Goal: Transaction & Acquisition: Obtain resource

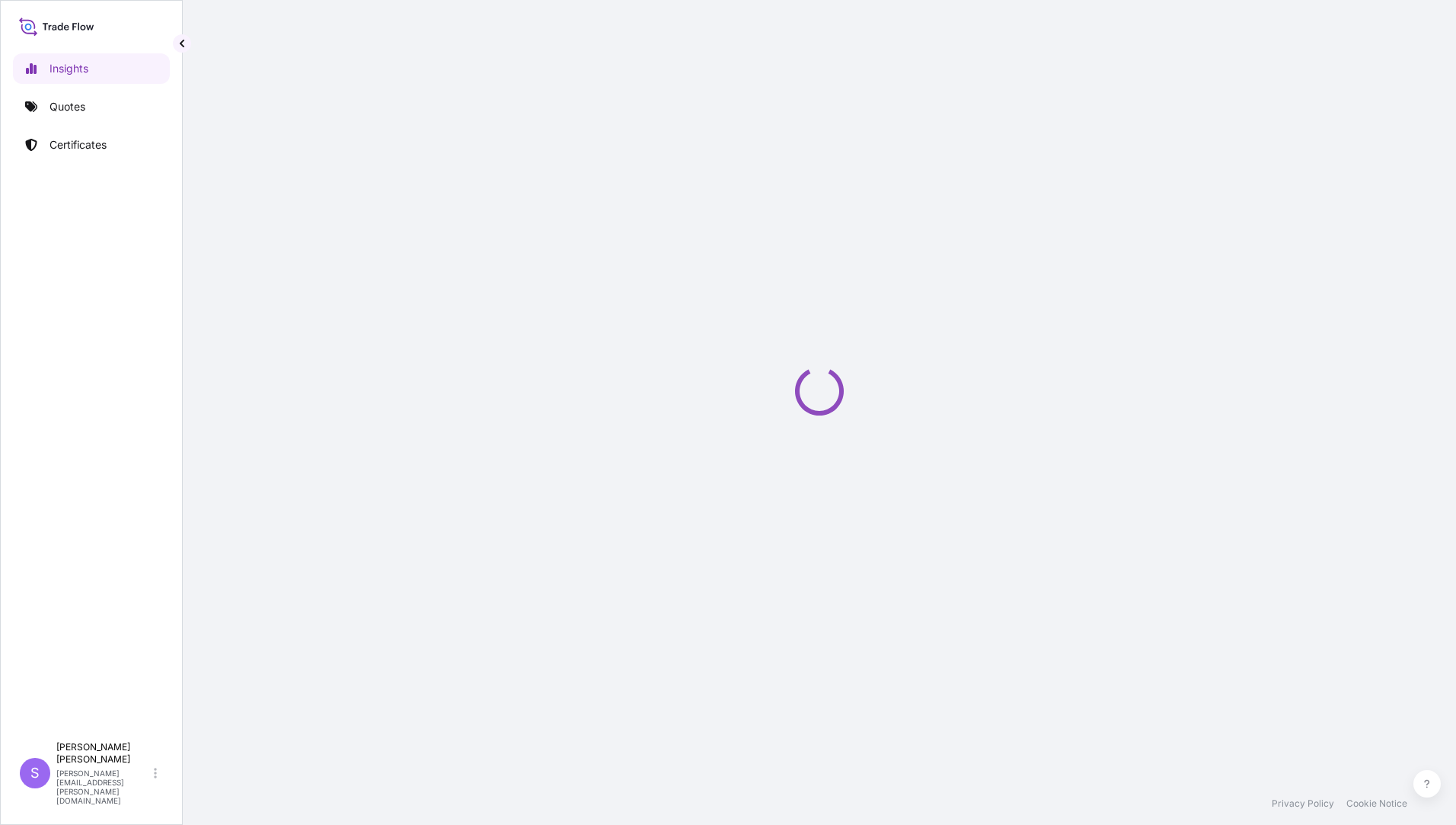
select select "2025"
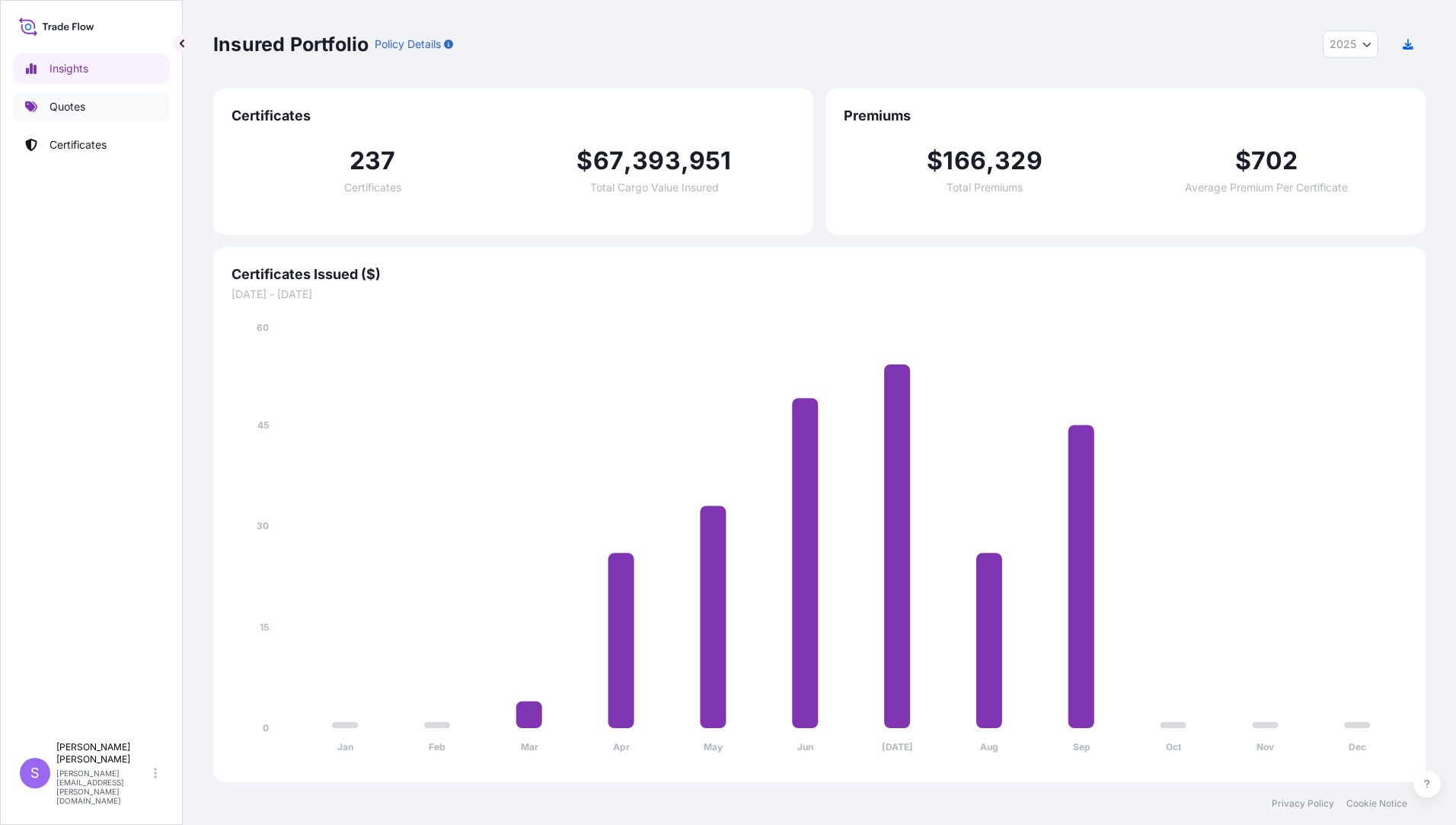
click at [68, 104] on p "Quotes" at bounding box center [67, 107] width 36 height 15
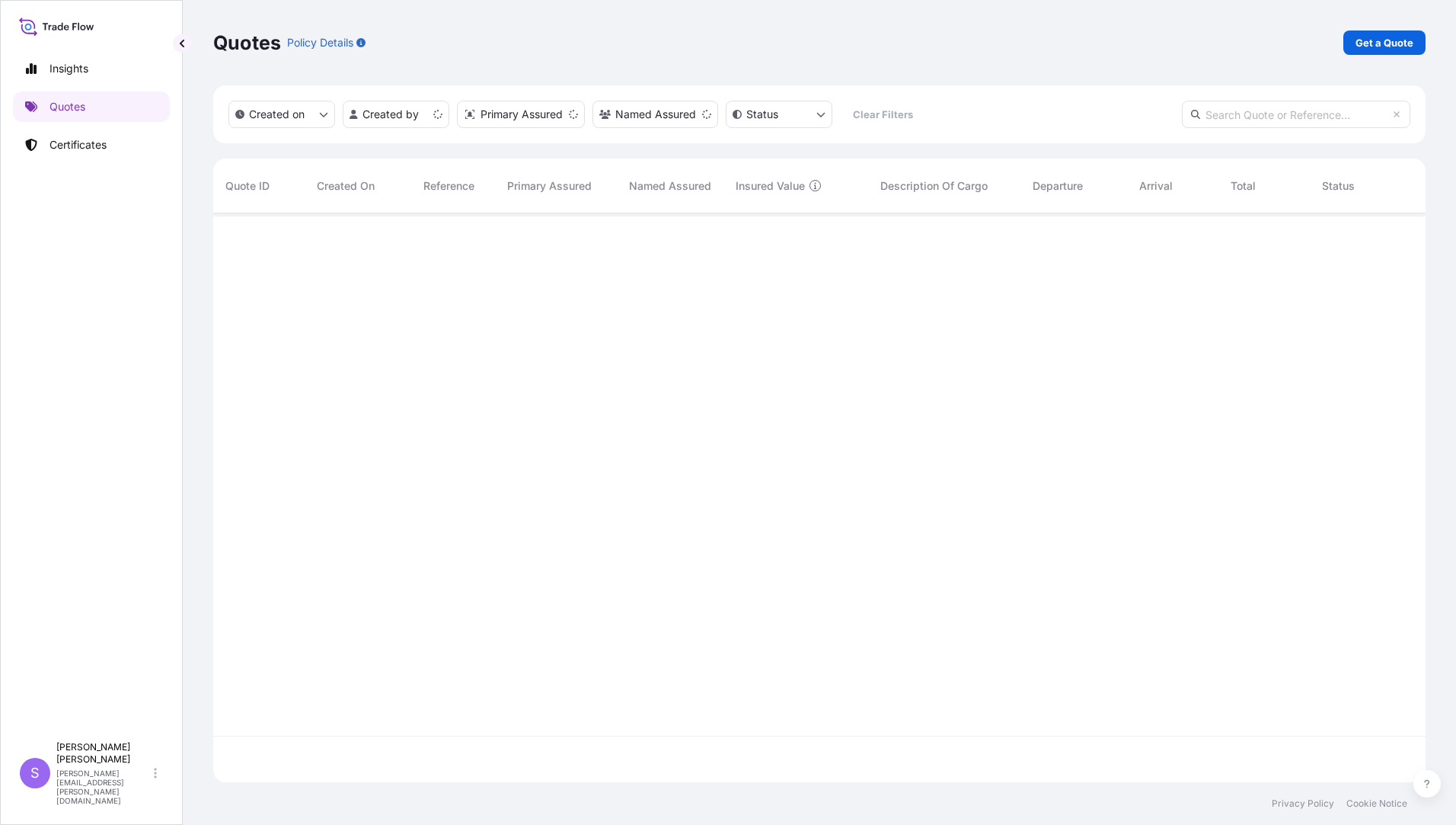
scroll to position [565, 1201]
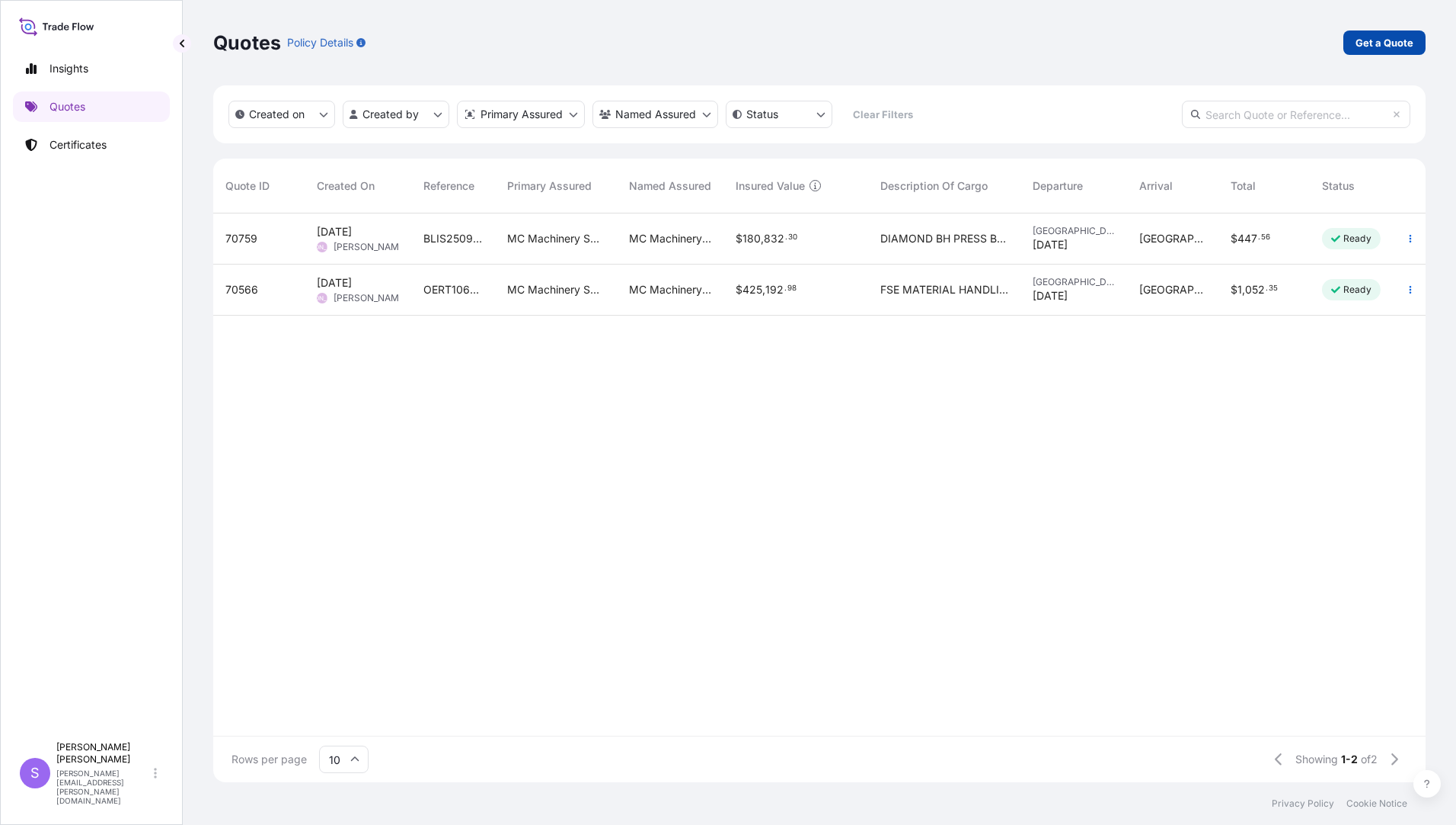
click at [1400, 46] on p "Get a Quote" at bounding box center [1384, 42] width 58 height 15
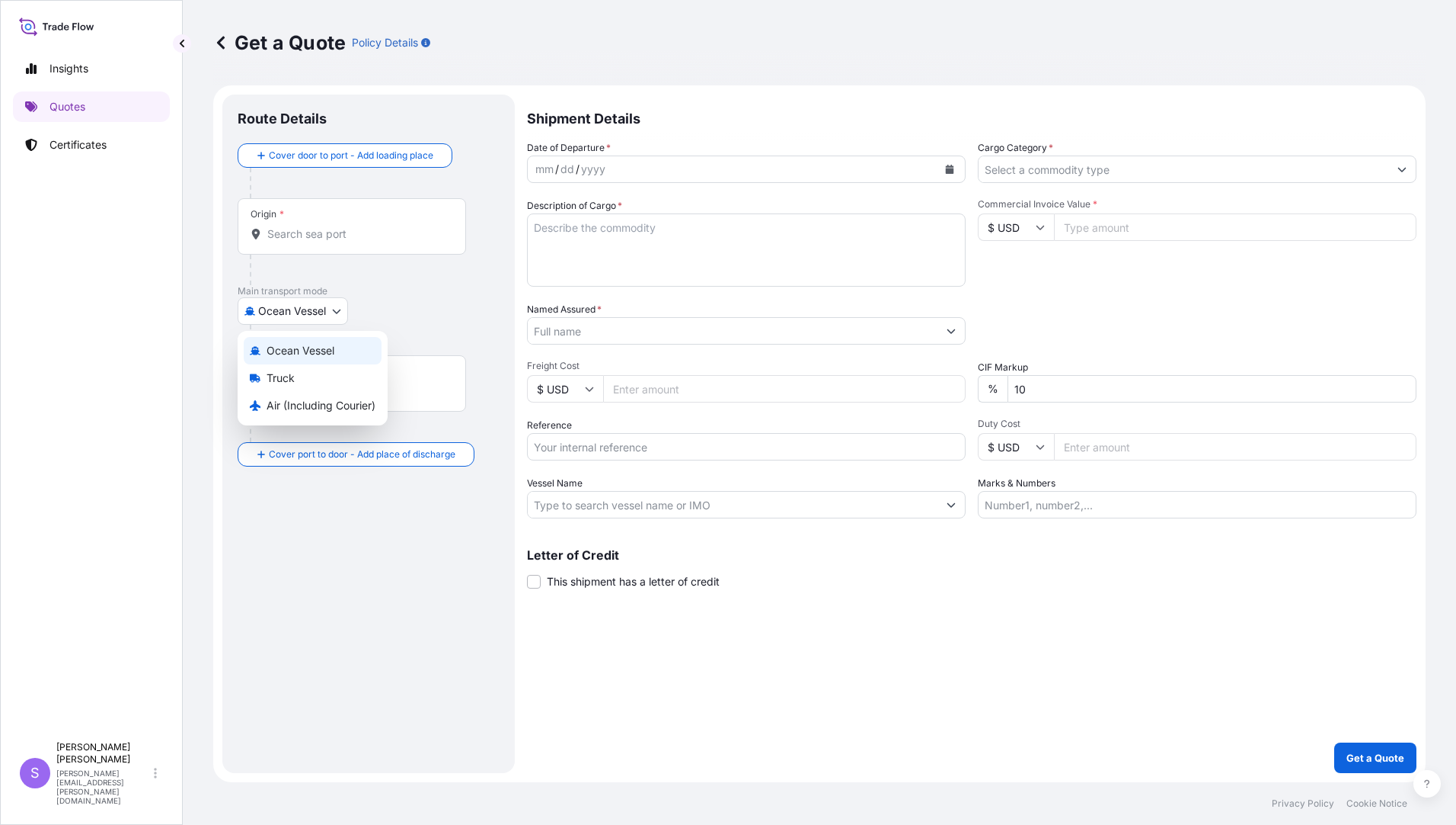
click at [340, 307] on body "Insights Quotes Certificates S [PERSON_NAME] [PERSON_NAME][EMAIL_ADDRESS][PERSO…" at bounding box center [728, 413] width 1456 height 825
click at [279, 413] on div "Air (Including Courier)" at bounding box center [313, 406] width 138 height 28
select select "Air (Including Courier)"
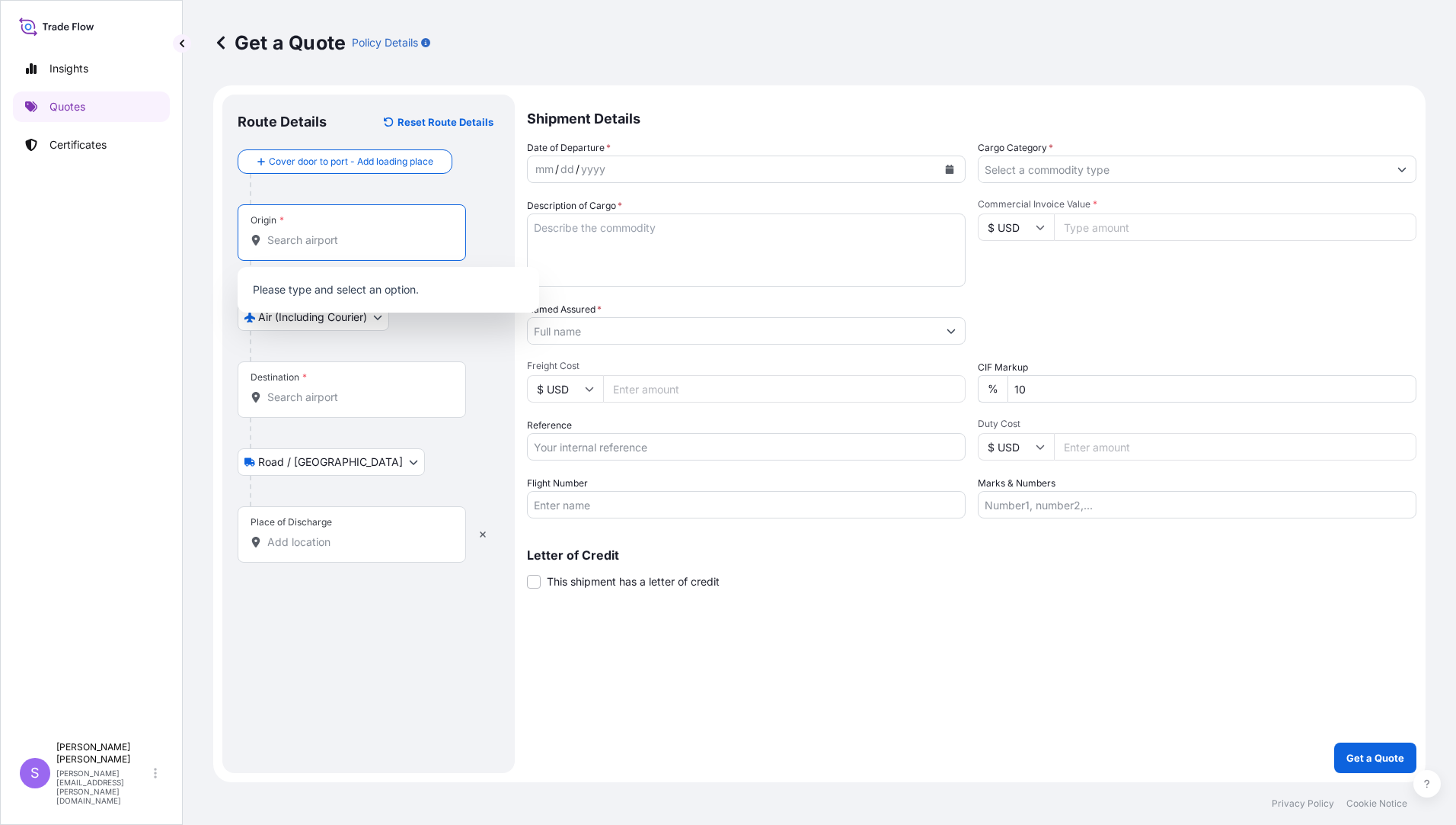
click at [340, 242] on input "Origin *" at bounding box center [357, 240] width 180 height 15
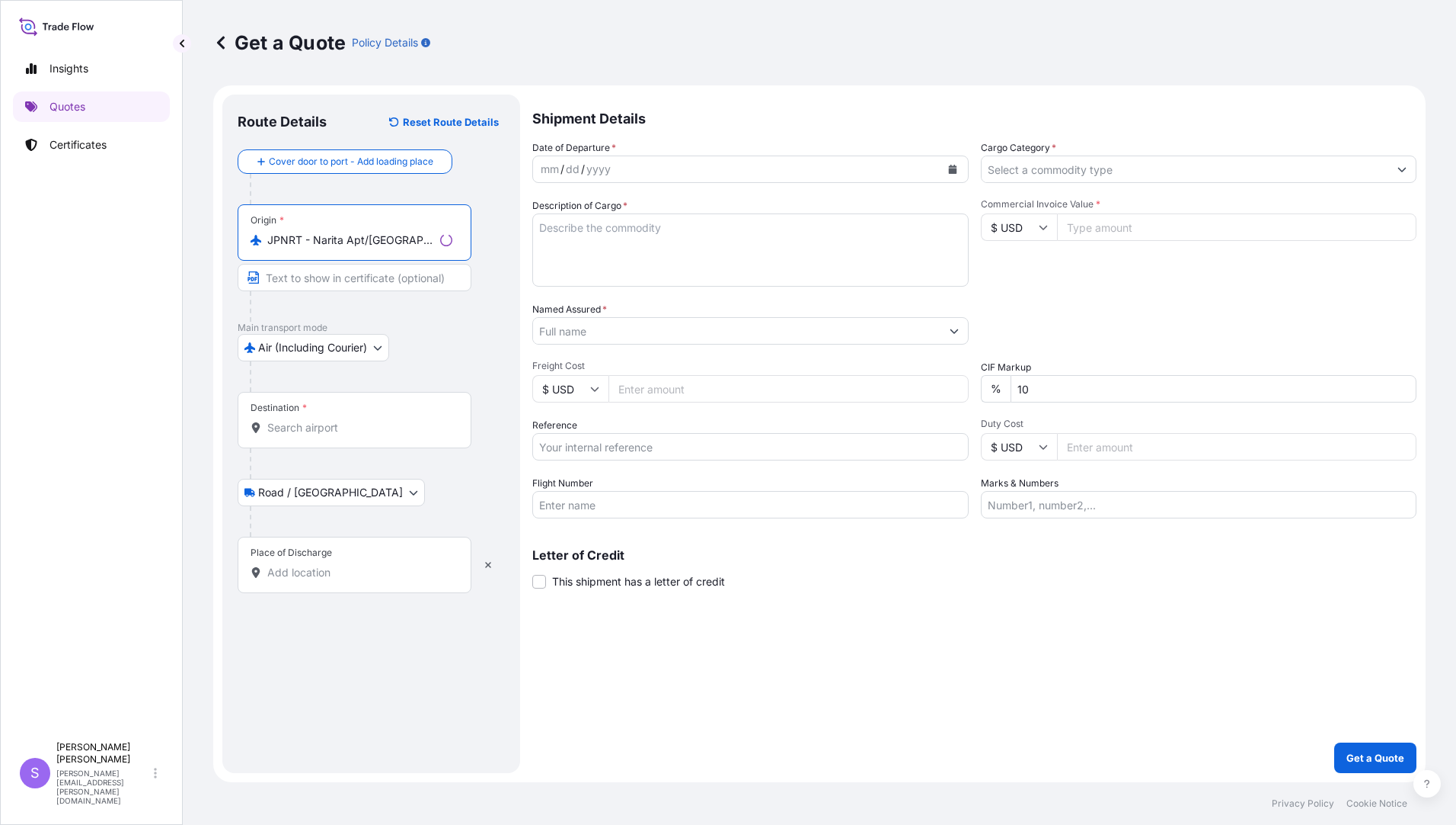
type input "JPNRT - Narita Apt/[GEOGRAPHIC_DATA], [GEOGRAPHIC_DATA]"
click at [330, 425] on input "Destination *" at bounding box center [360, 428] width 185 height 15
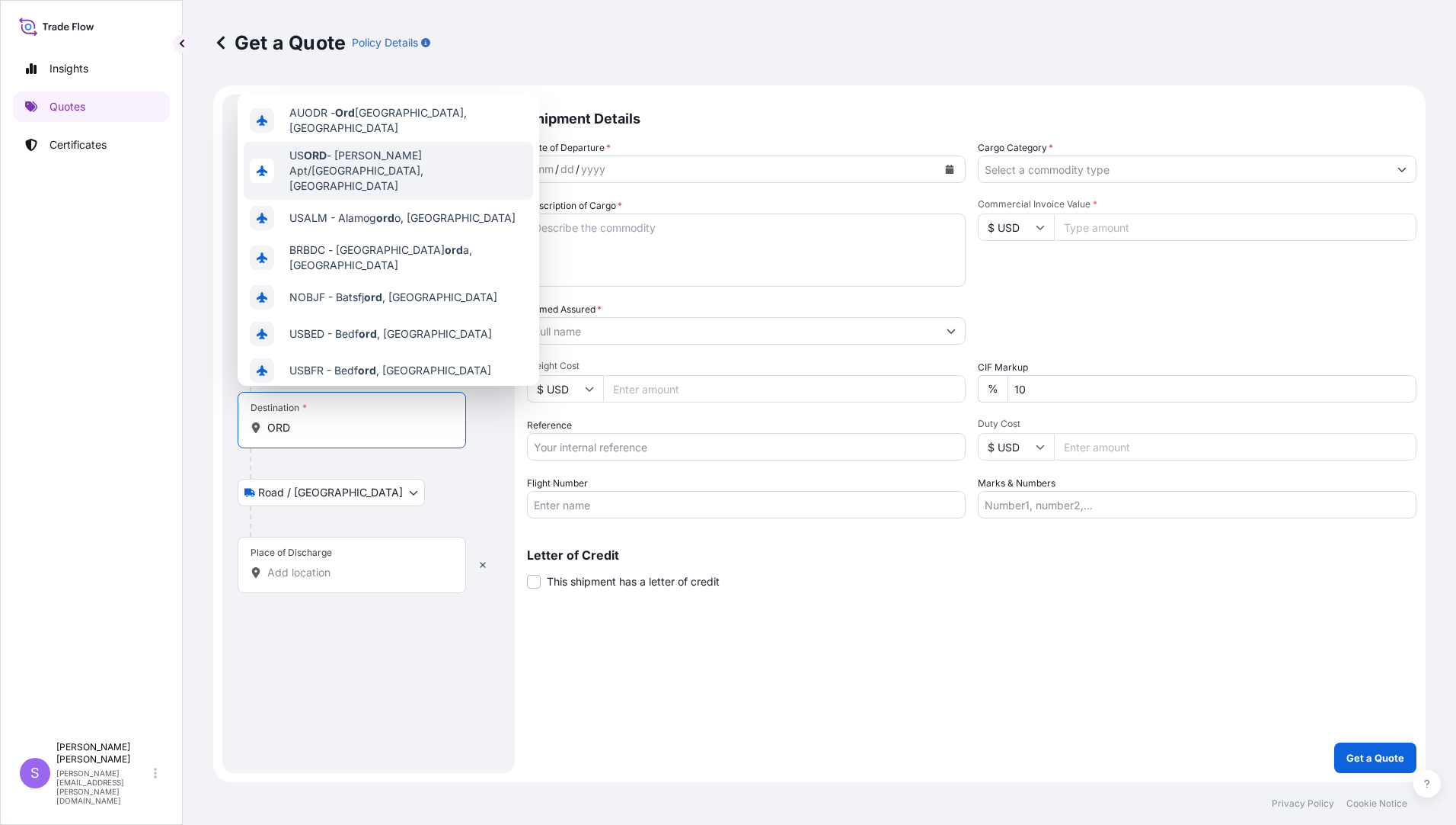
click at [415, 158] on span "US [PERSON_NAME] Apt/[GEOGRAPHIC_DATA], [GEOGRAPHIC_DATA]" at bounding box center [408, 170] width 238 height 46
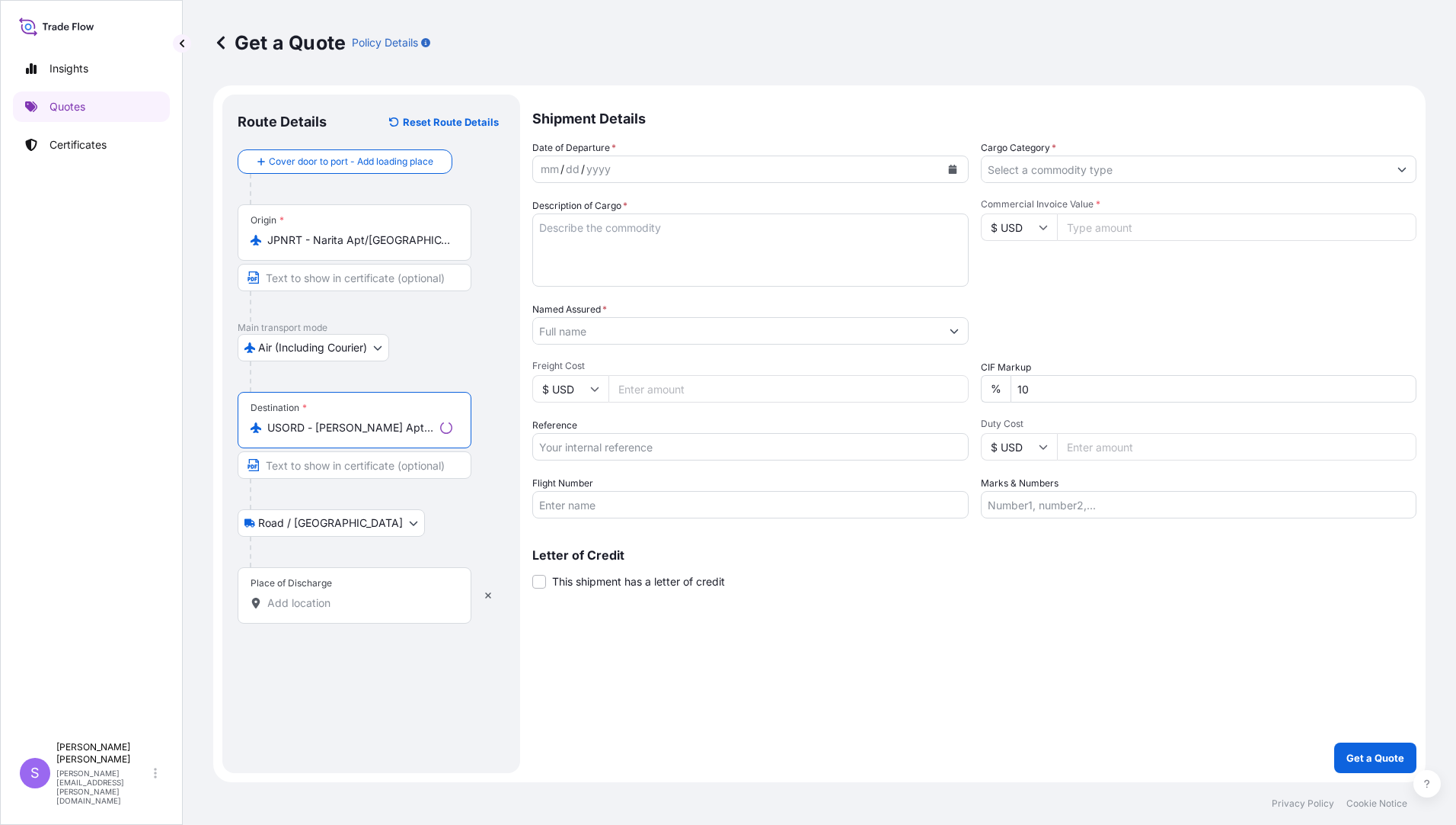
type input "USORD - [PERSON_NAME] Apt/[GEOGRAPHIC_DATA], [GEOGRAPHIC_DATA]"
click at [318, 592] on div "Place of Discharge" at bounding box center [354, 595] width 234 height 56
click at [318, 596] on input "Place of Discharge" at bounding box center [360, 603] width 185 height 15
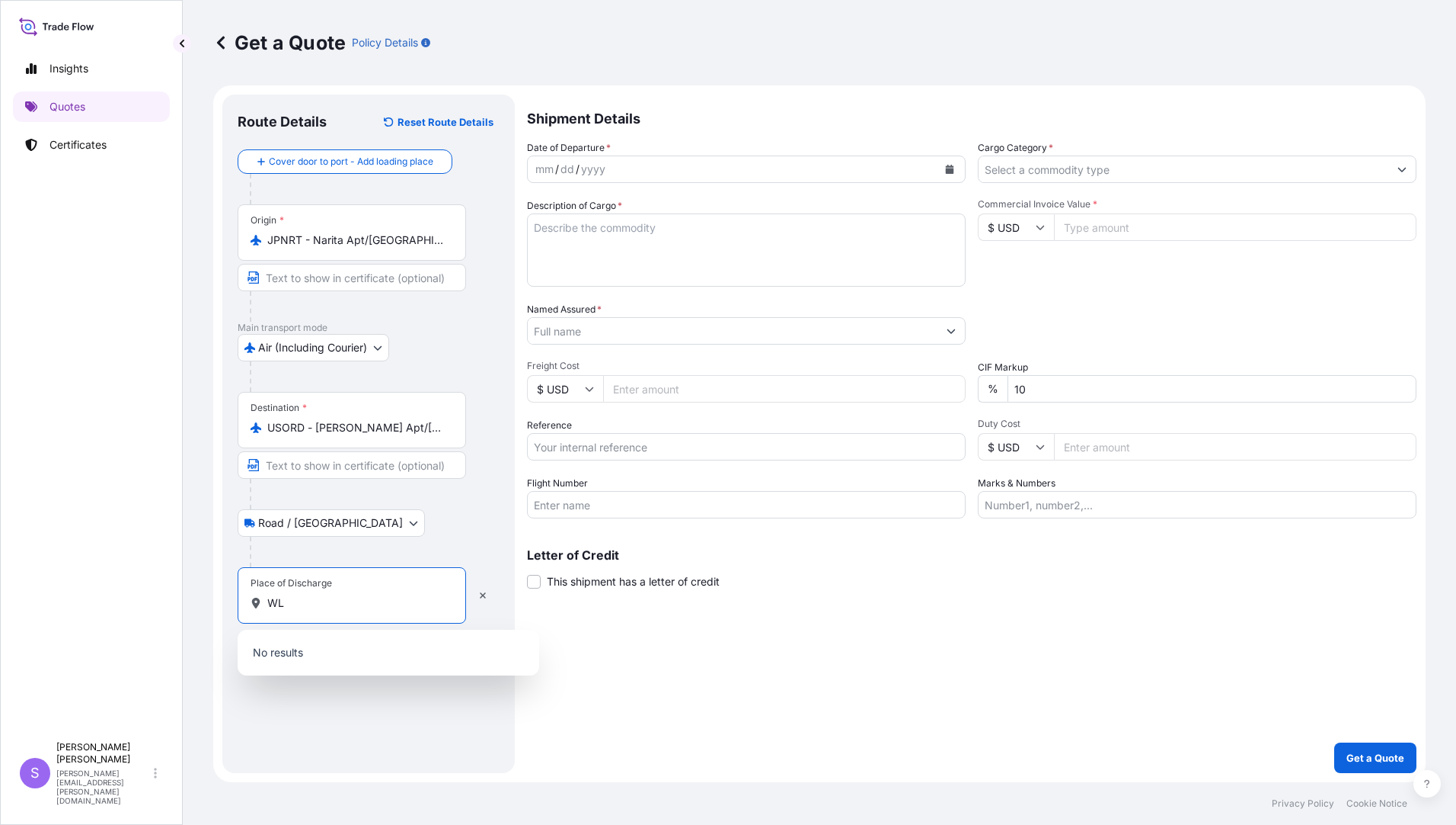
type input "W"
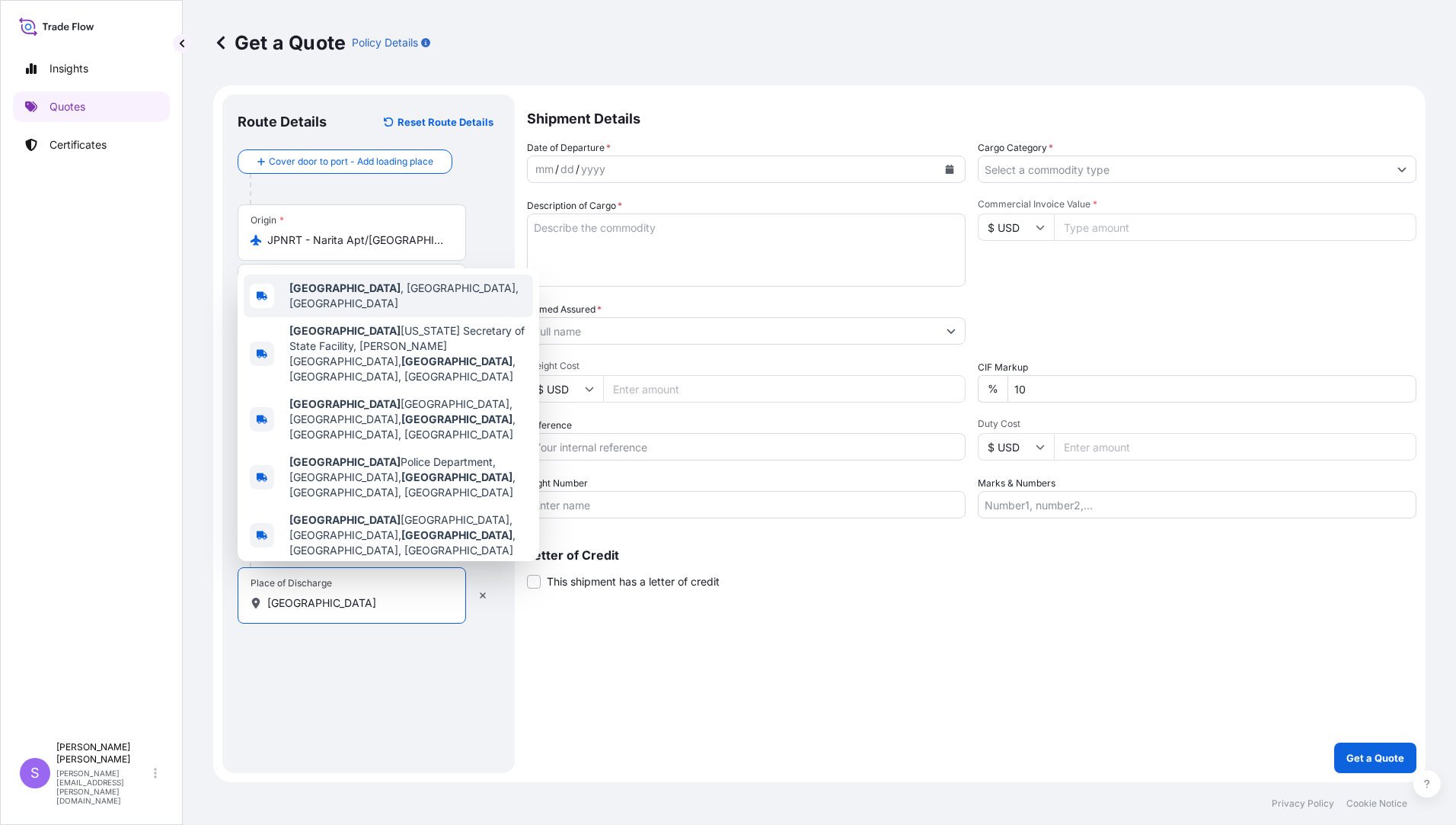
click at [397, 311] on span "Elk Grove Village , IL, USA" at bounding box center [408, 295] width 238 height 30
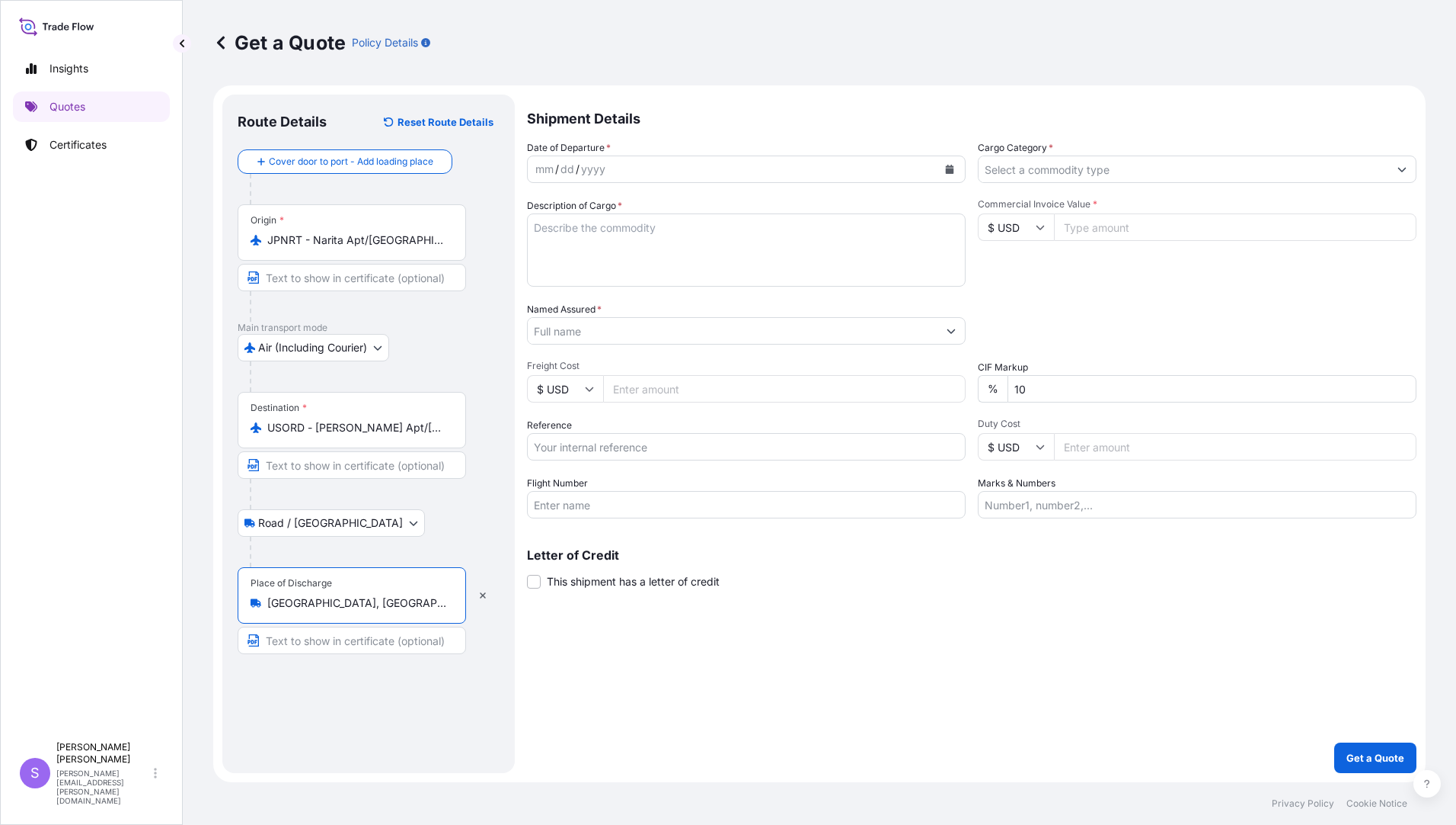
type input "Elk Grove Village, IL, USA"
click at [949, 175] on button "Calendar" at bounding box center [950, 169] width 25 height 25
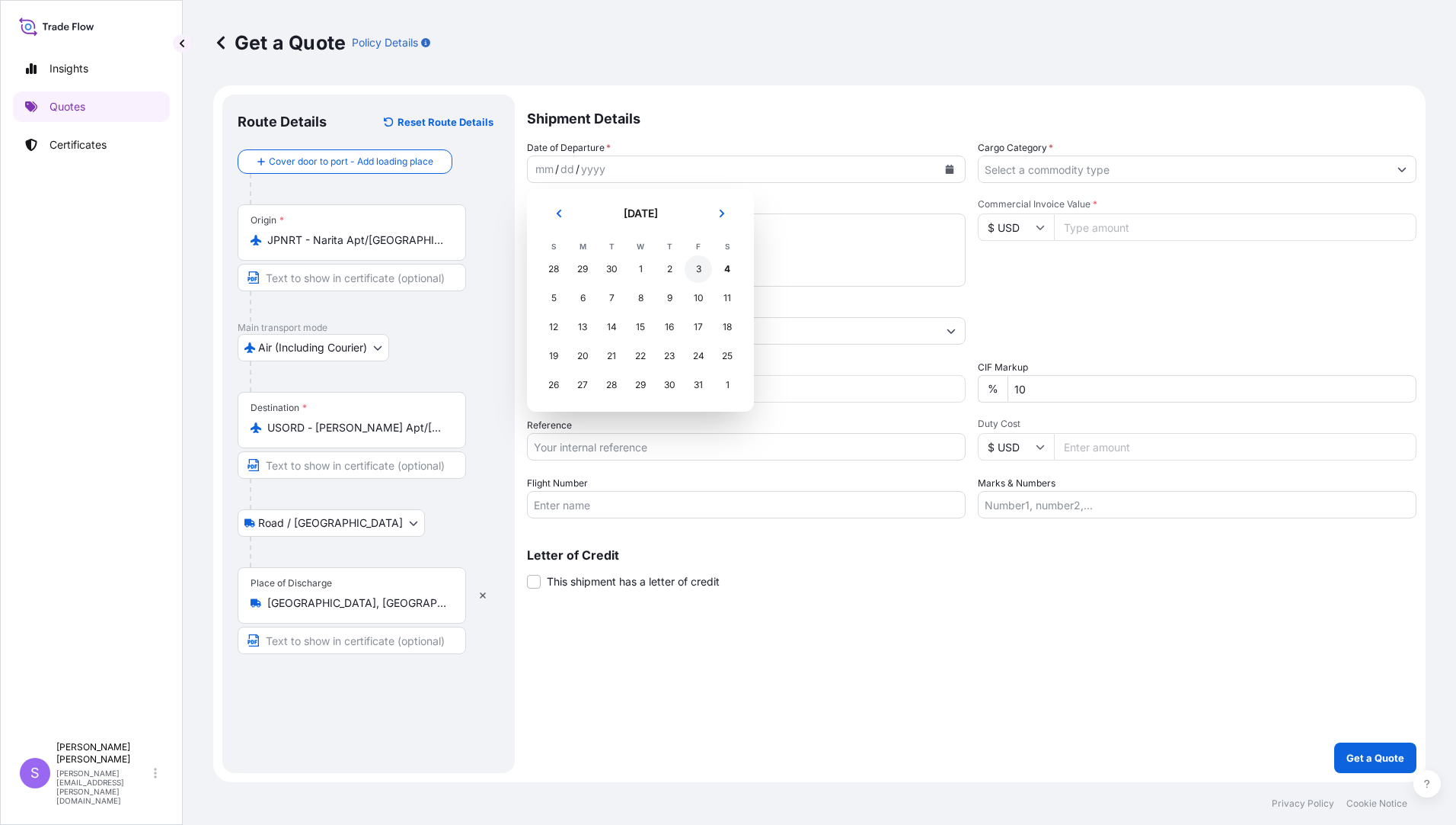
click at [700, 273] on div "3" at bounding box center [699, 270] width 28 height 28
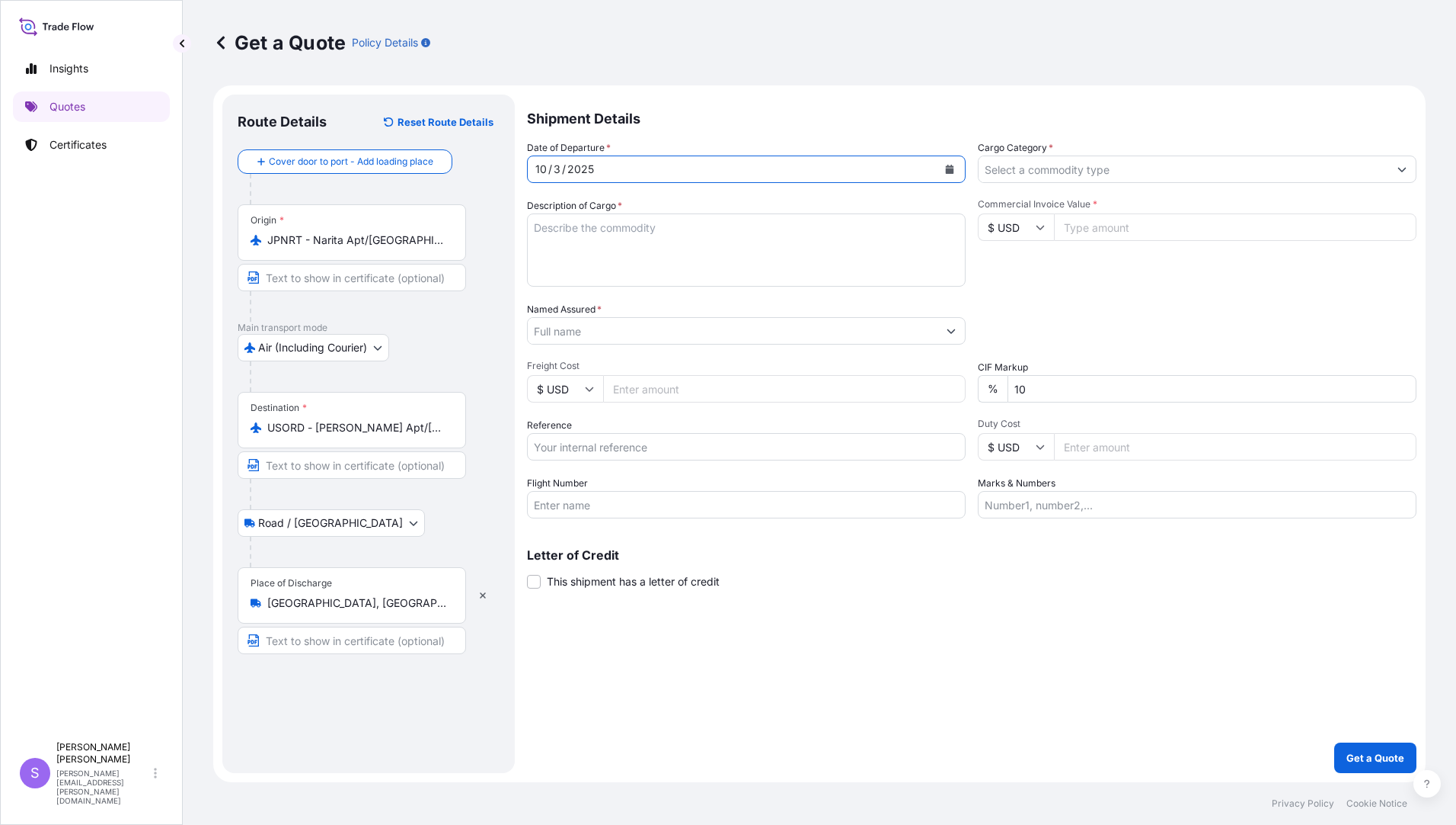
click at [1107, 171] on input "Cargo Category *" at bounding box center [1183, 169] width 410 height 28
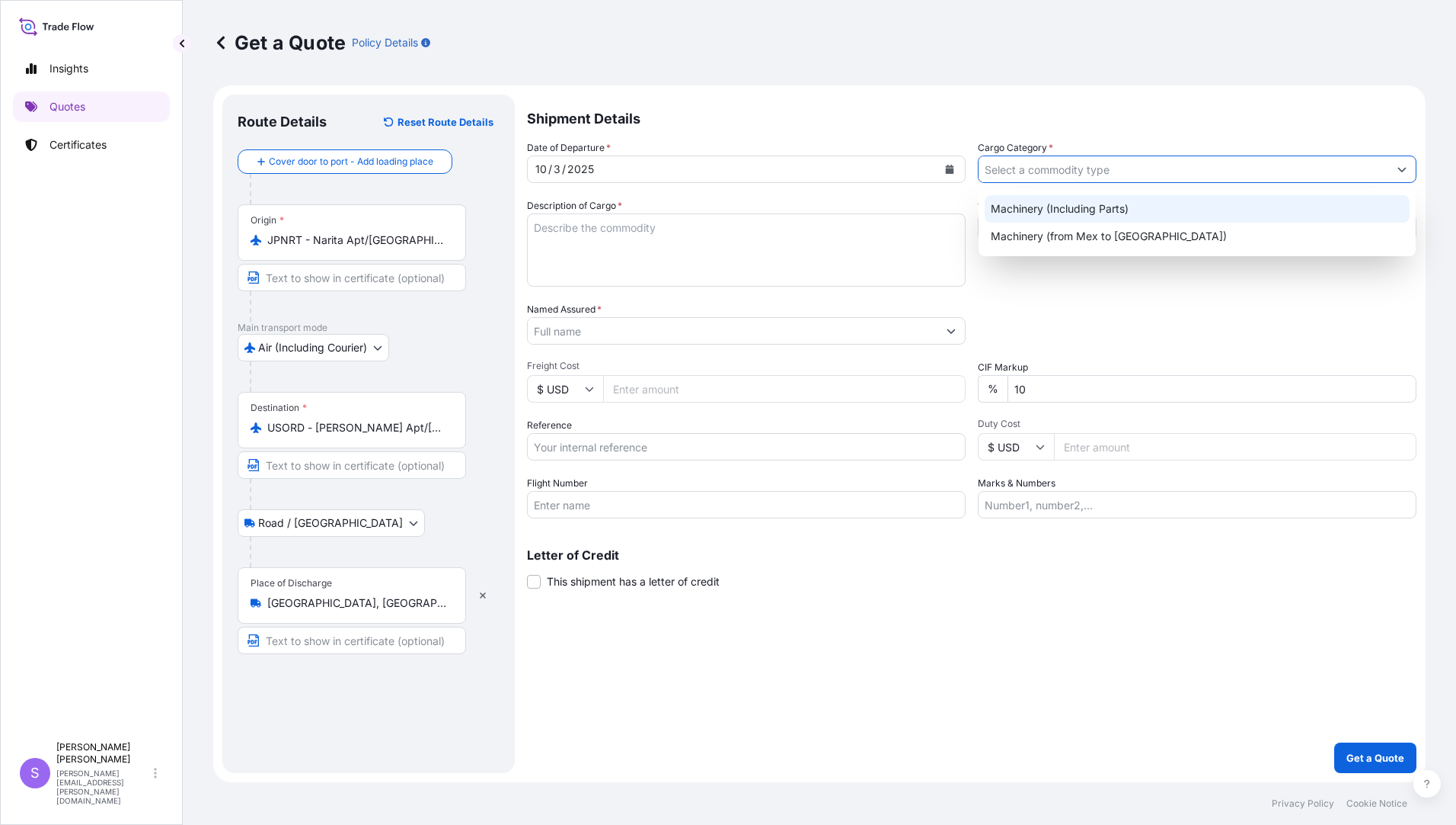
click at [1081, 202] on div "Machinery (Including Parts)" at bounding box center [1197, 209] width 425 height 28
type input "Machinery (Including Parts)"
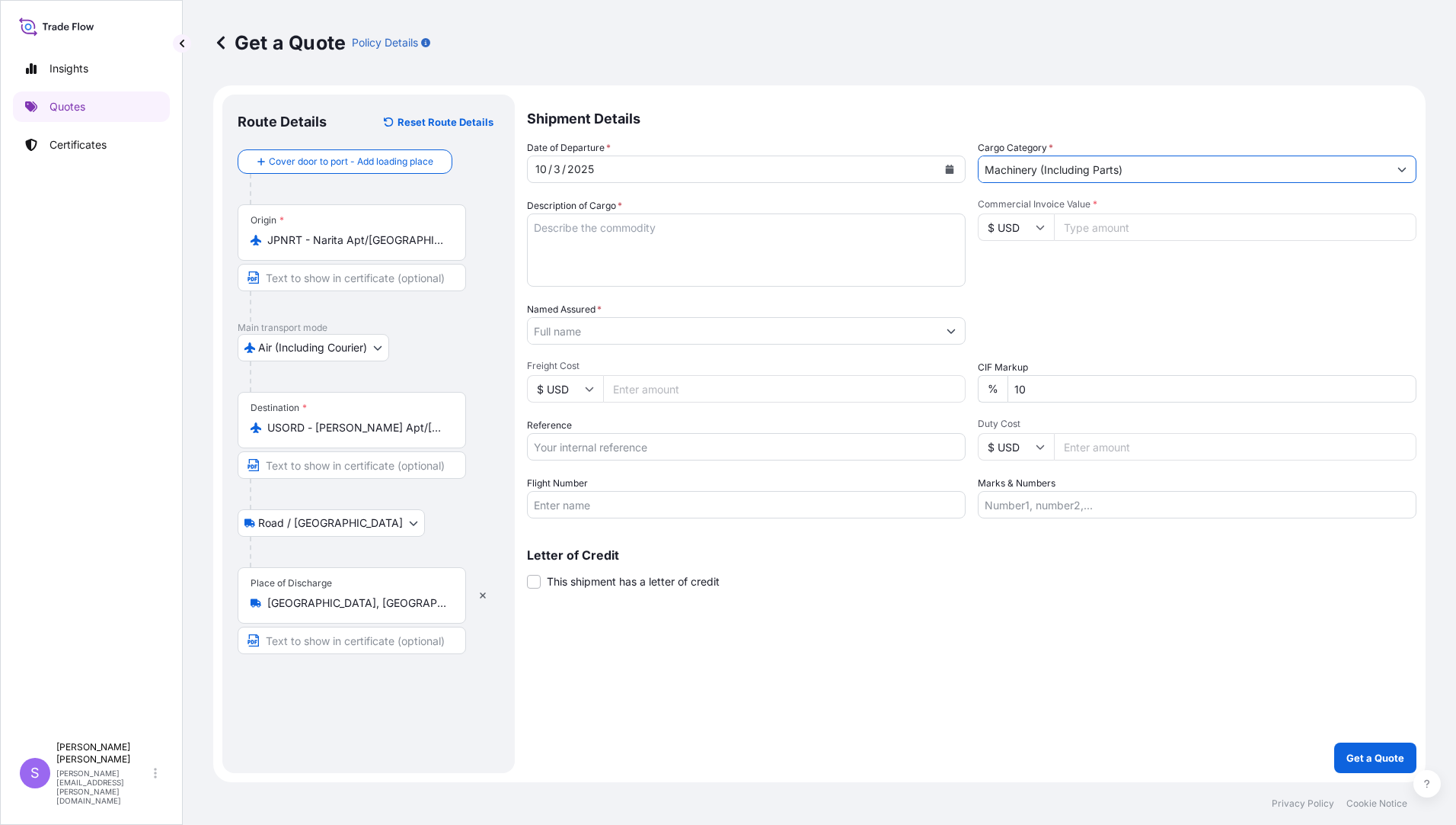
click at [692, 250] on textarea "Description of Cargo *" at bounding box center [747, 250] width 438 height 73
type textarea "ROKU ROKU PARTS FOR HIGH SPEED MILLING MACHINE"
click at [1127, 221] on input "Commercial Invoice Value *" at bounding box center [1236, 227] width 363 height 28
type input "2601.16"
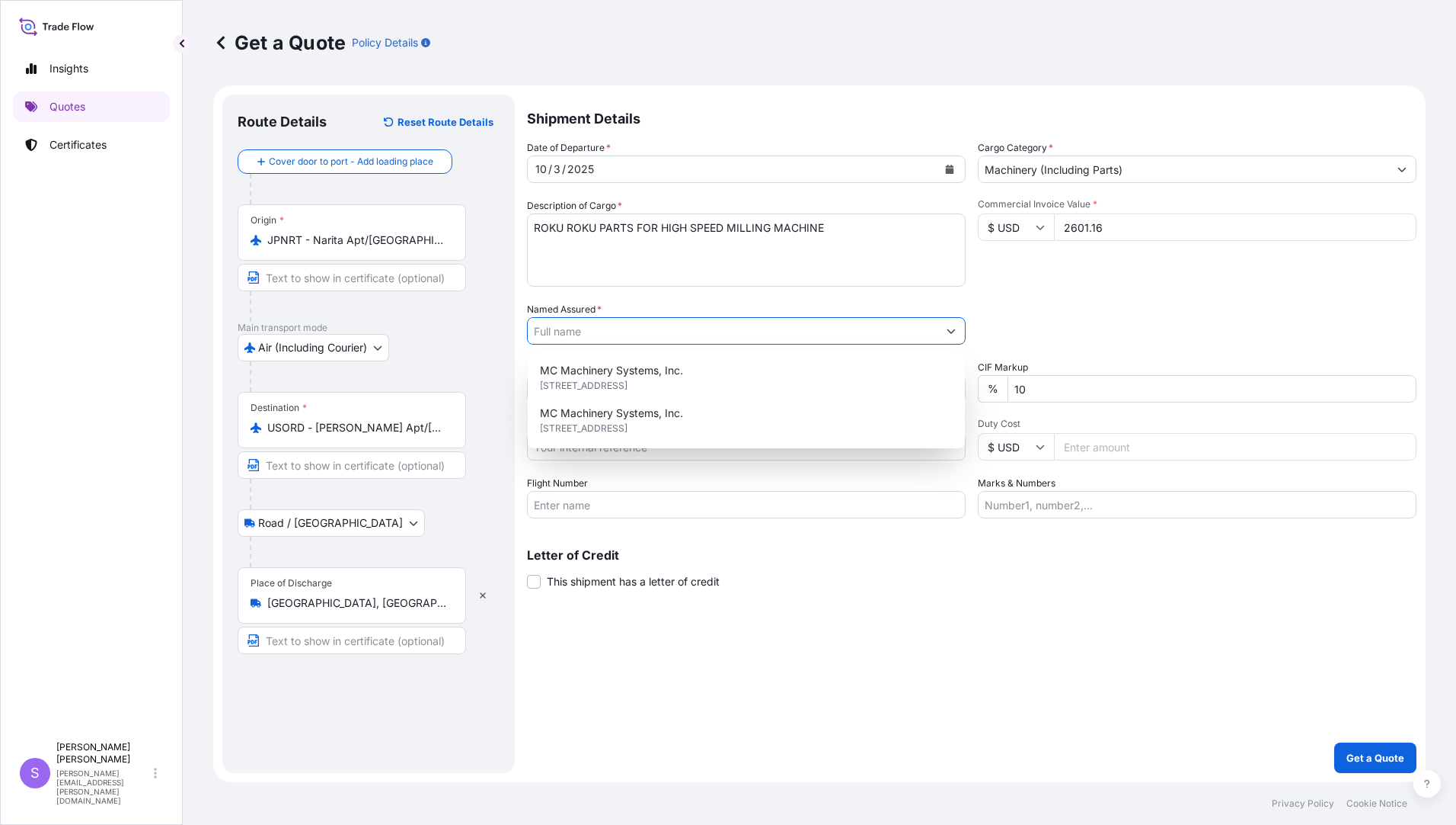
click at [667, 334] on input "Named Assured *" at bounding box center [733, 331] width 410 height 28
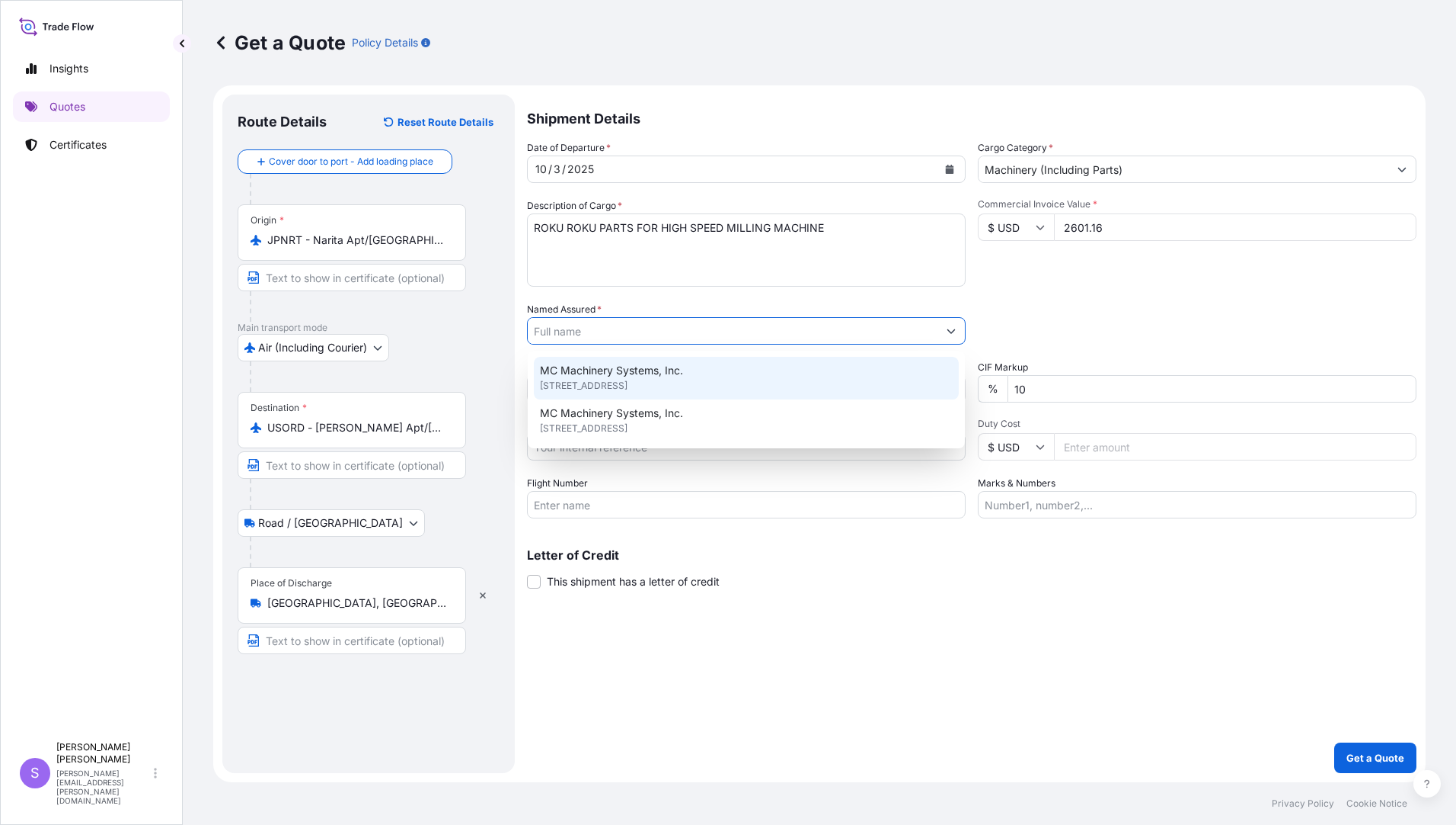
click at [628, 385] on span "85 NW Point Blvd, 60007, Elk Grove Village, United States" at bounding box center [584, 385] width 87 height 15
type input "MC Machinery Systems, Inc."
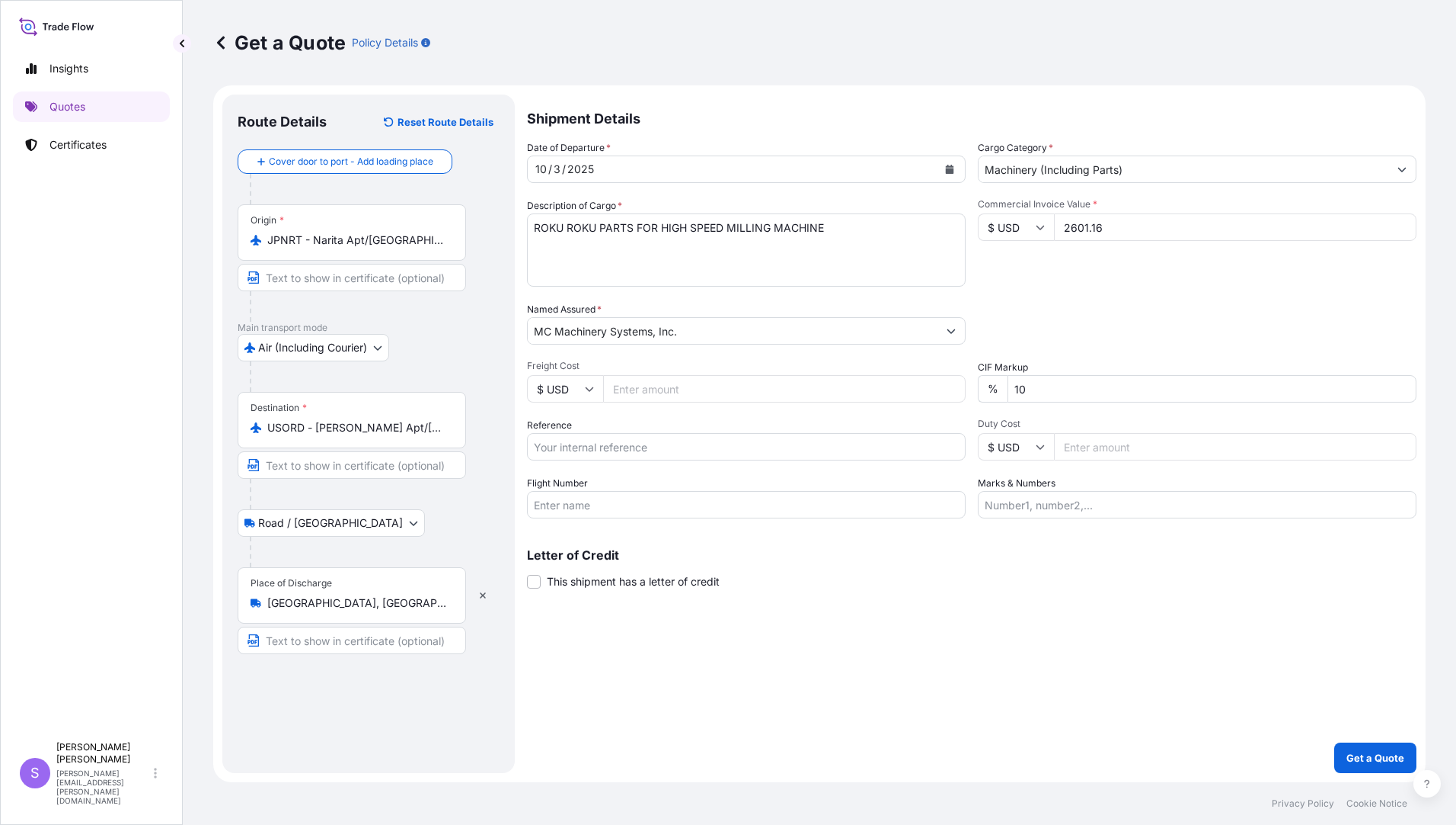
click at [689, 388] on input "Freight Cost" at bounding box center [784, 389] width 363 height 28
type input "541.67"
click at [680, 446] on input "Reference" at bounding box center [747, 446] width 438 height 28
type input "YJP-5223 4162"
click at [627, 504] on input "Flight Number" at bounding box center [747, 504] width 438 height 28
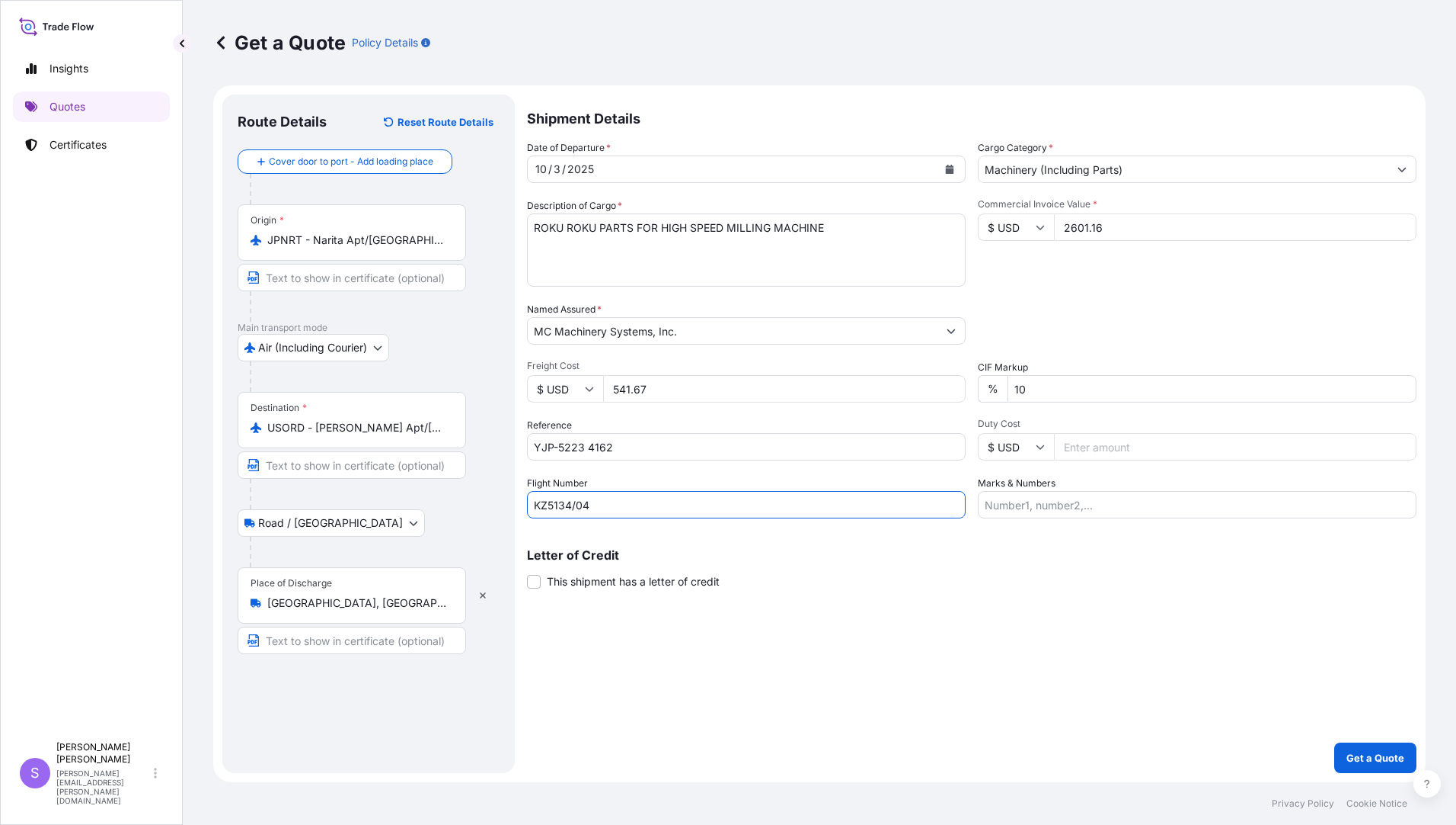
type input "KZ5134/04"
click at [1045, 509] on input "Marks & Numbers" at bounding box center [1197, 504] width 438 height 28
type input "196957, 197442, 198208"
click at [1371, 755] on p "Get a Quote" at bounding box center [1375, 758] width 58 height 15
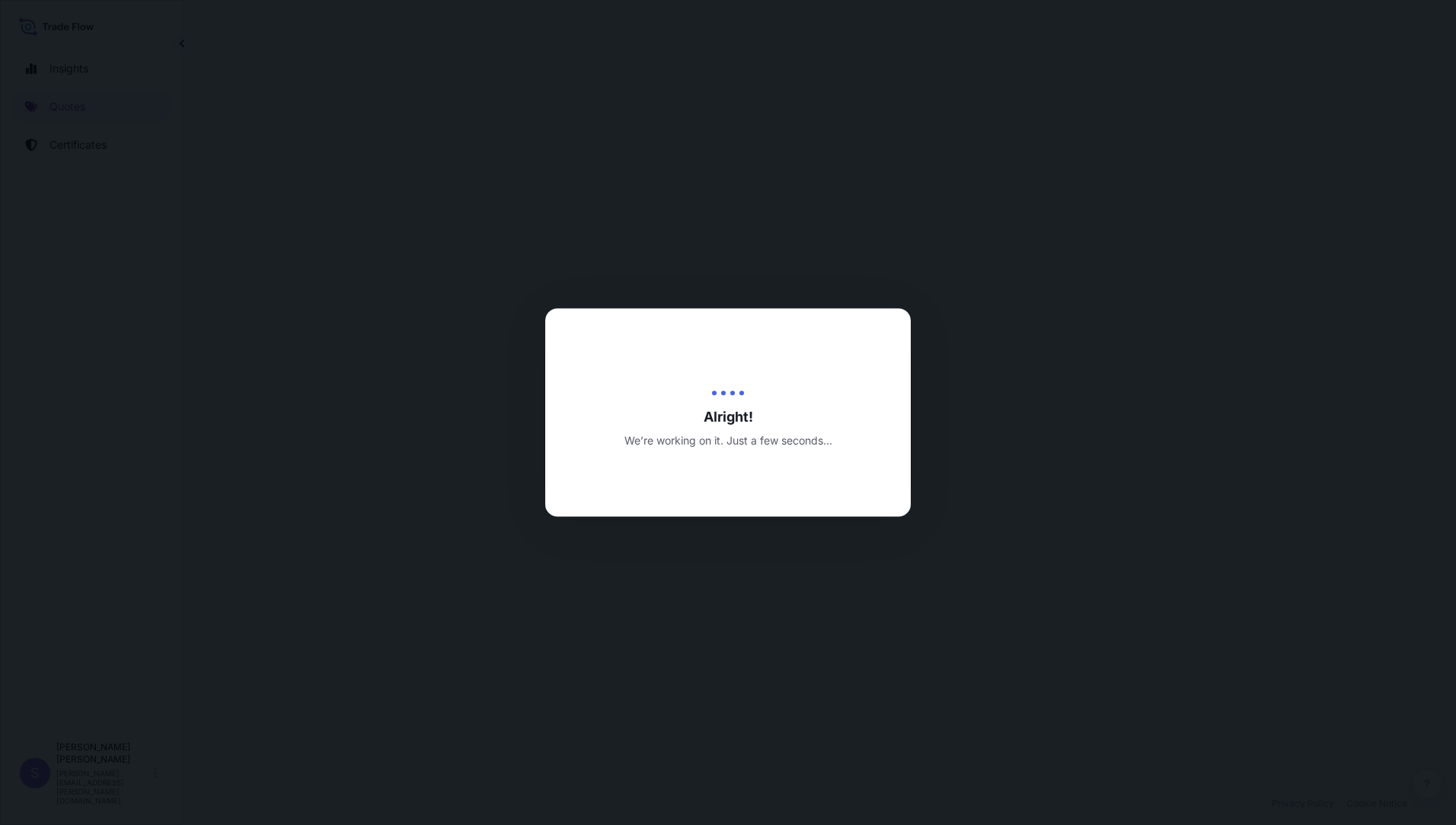
select select "Air (Including Courier)"
select select "Road / Inland"
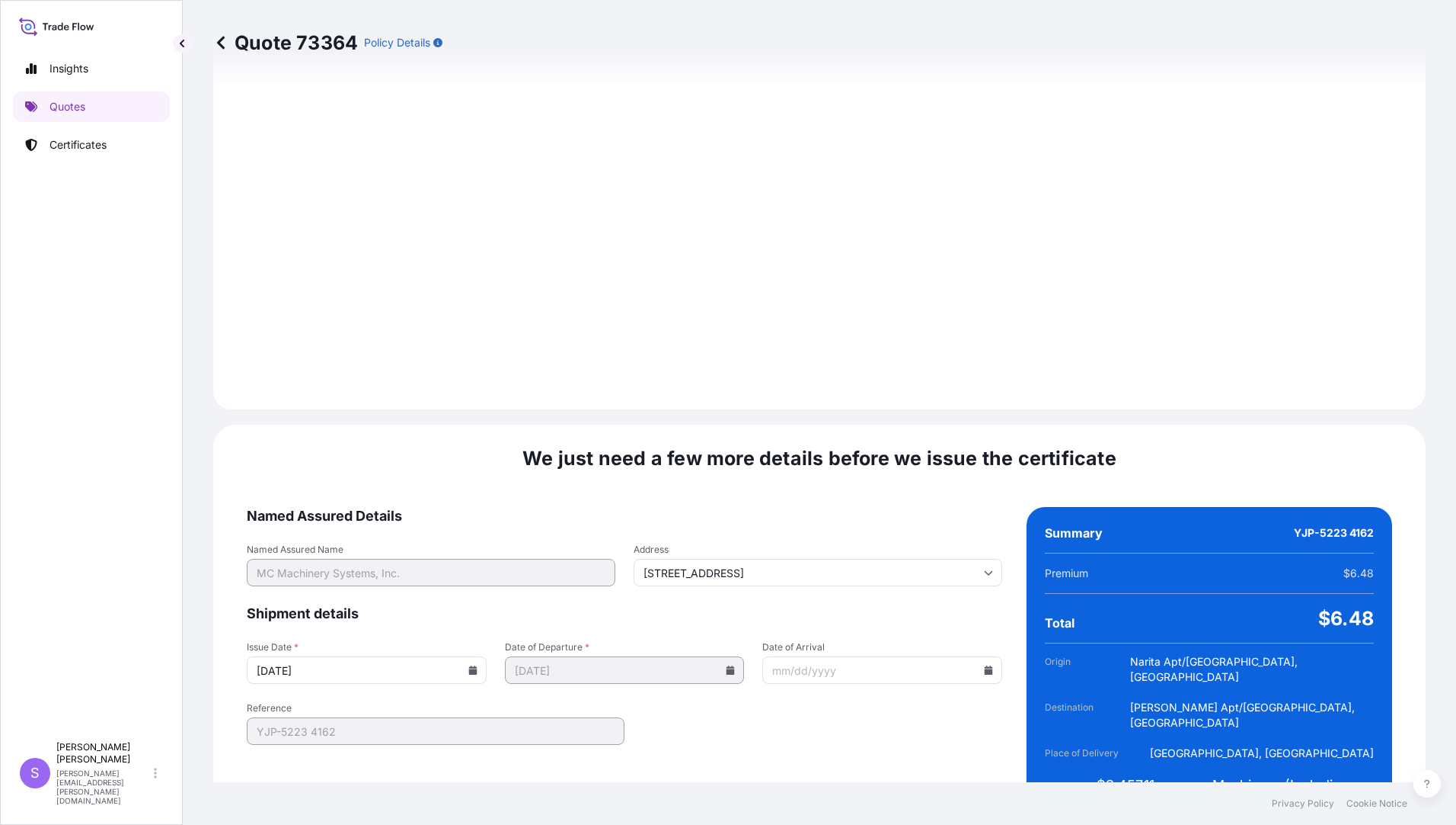
scroll to position [1677, 0]
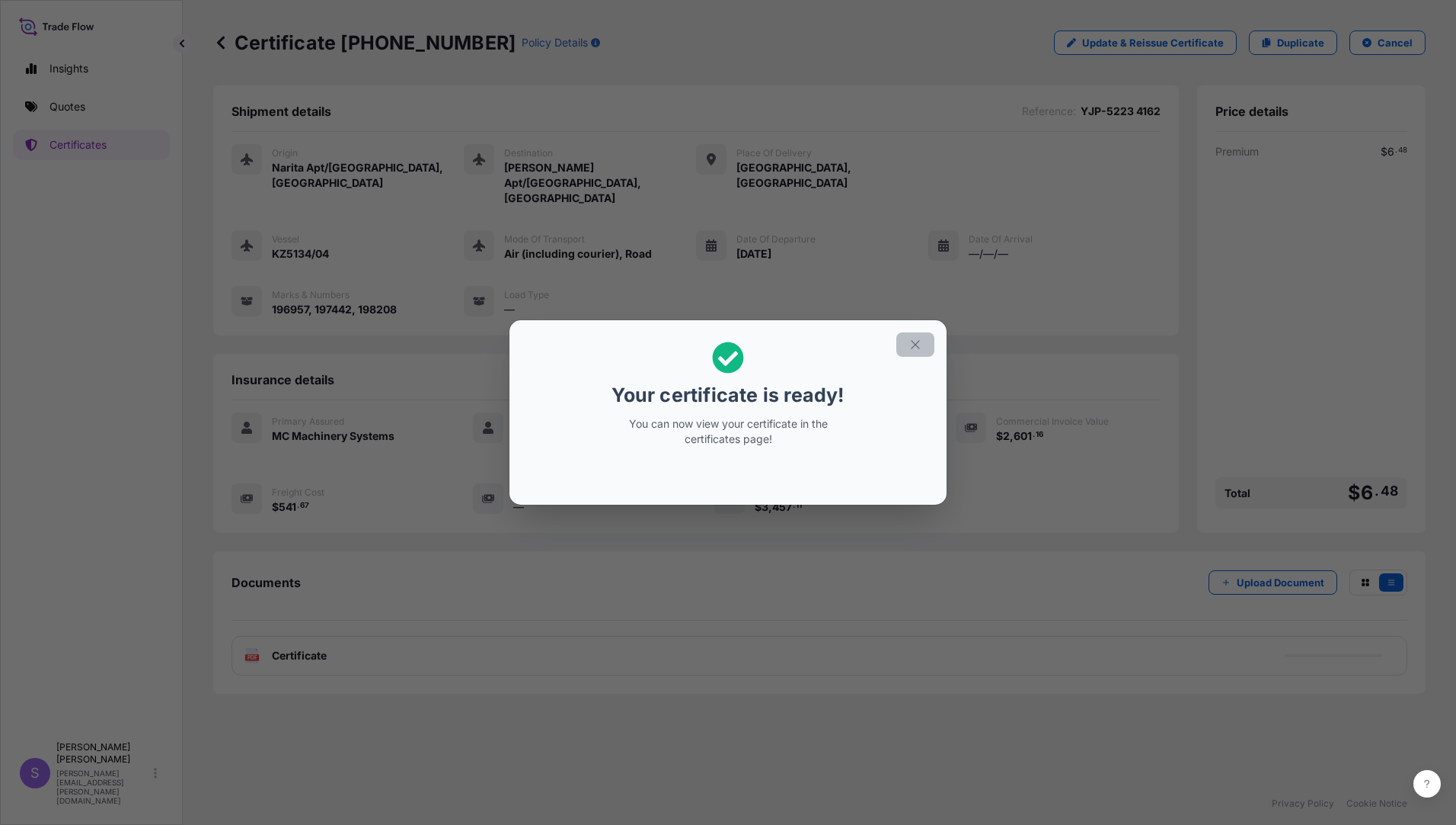
click at [920, 346] on icon "button" at bounding box center [916, 345] width 14 height 14
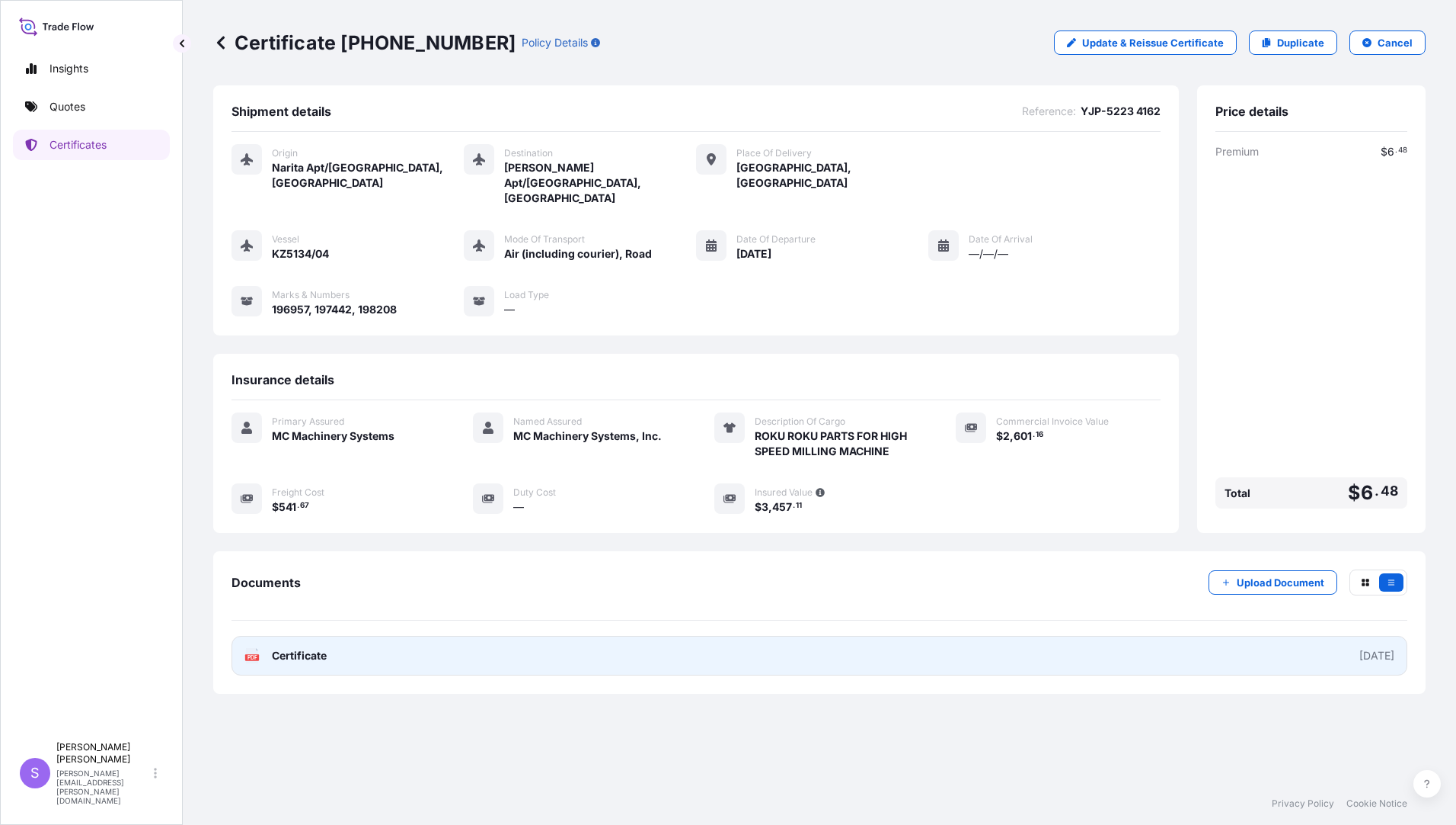
click at [296, 648] on span "Certificate" at bounding box center [299, 656] width 55 height 15
